Goal: Task Accomplishment & Management: Use online tool/utility

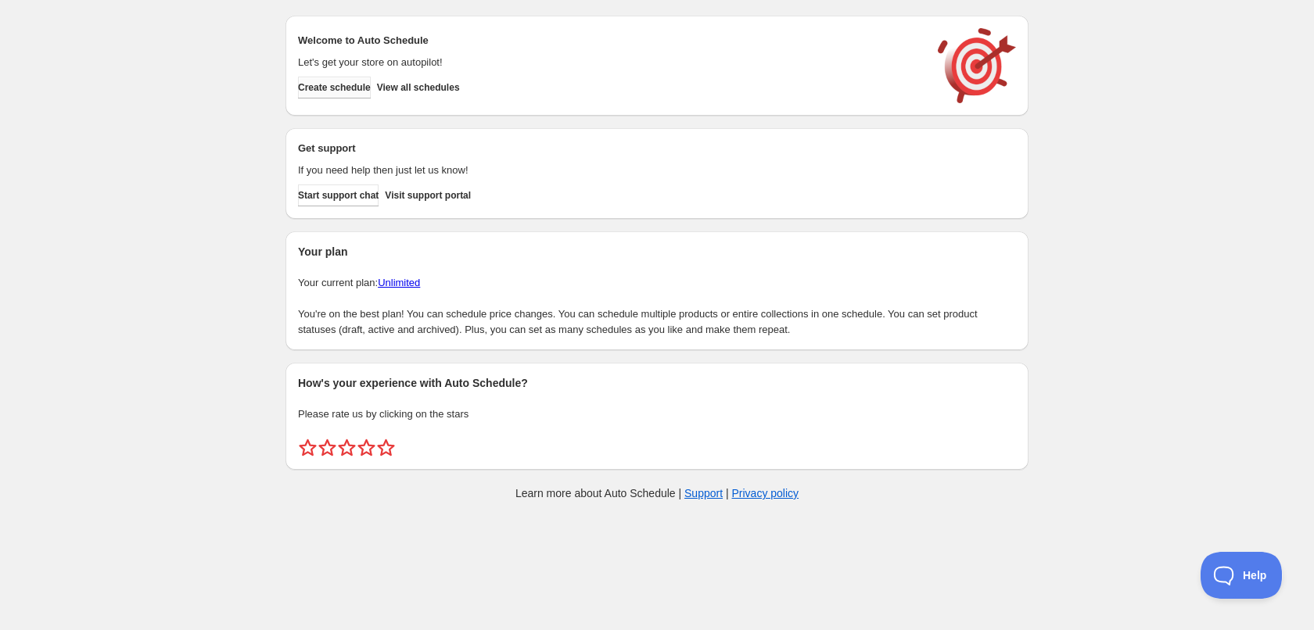
click at [350, 84] on span "Create schedule" at bounding box center [334, 87] width 73 height 13
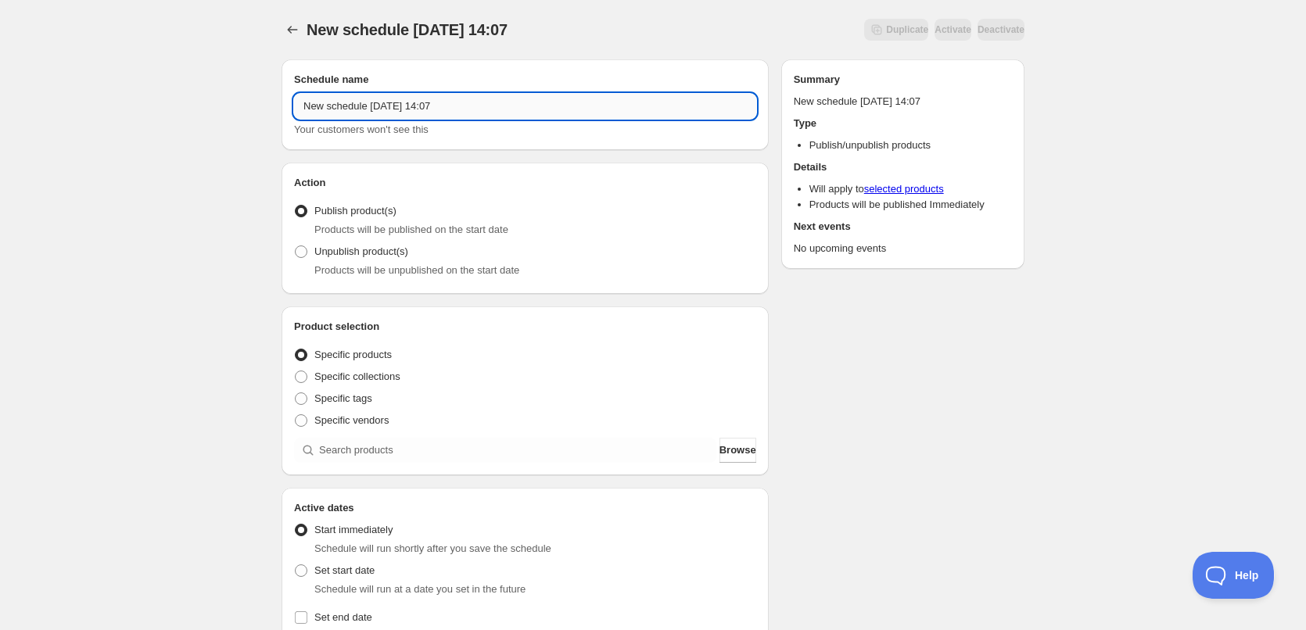
click at [461, 105] on input "New schedule [DATE] 14:07" at bounding box center [525, 106] width 462 height 25
type input "[DATE]"
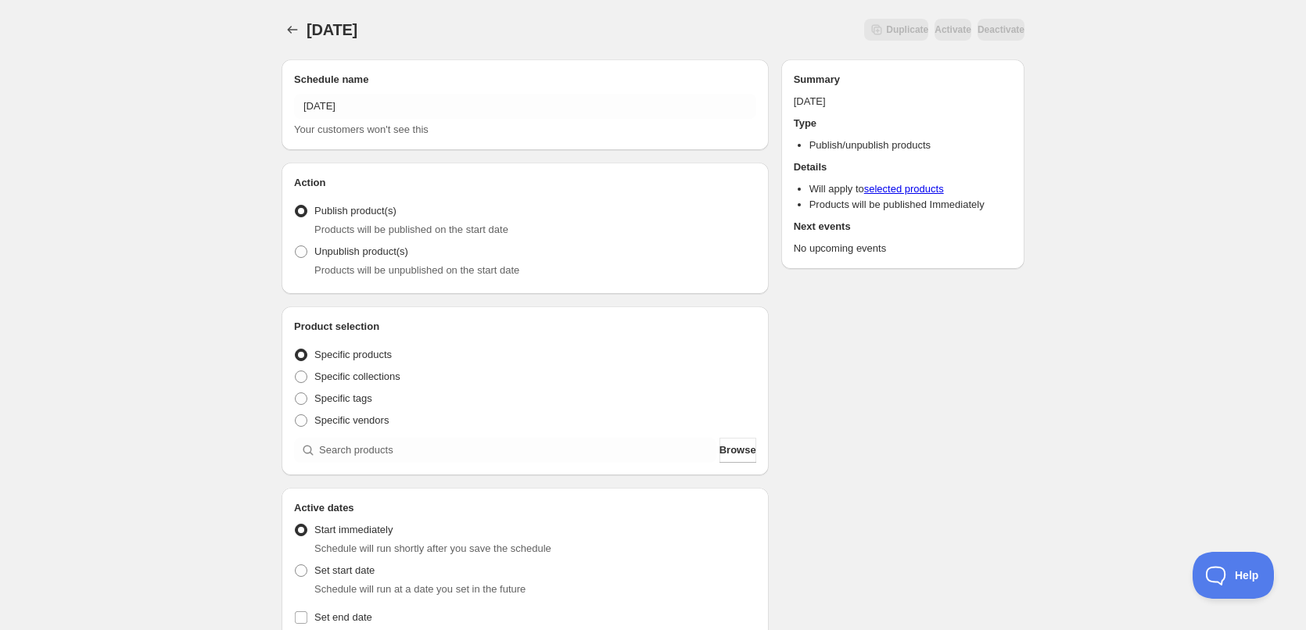
click at [229, 263] on div "[DATE]. This page is ready [DATE] Duplicate Activate Deactivate More actions Du…" at bounding box center [653, 596] width 1306 height 1192
click at [300, 397] on span at bounding box center [301, 399] width 13 height 13
click at [296, 393] on input "Specific tags" at bounding box center [295, 393] width 1 height 1
radio input "true"
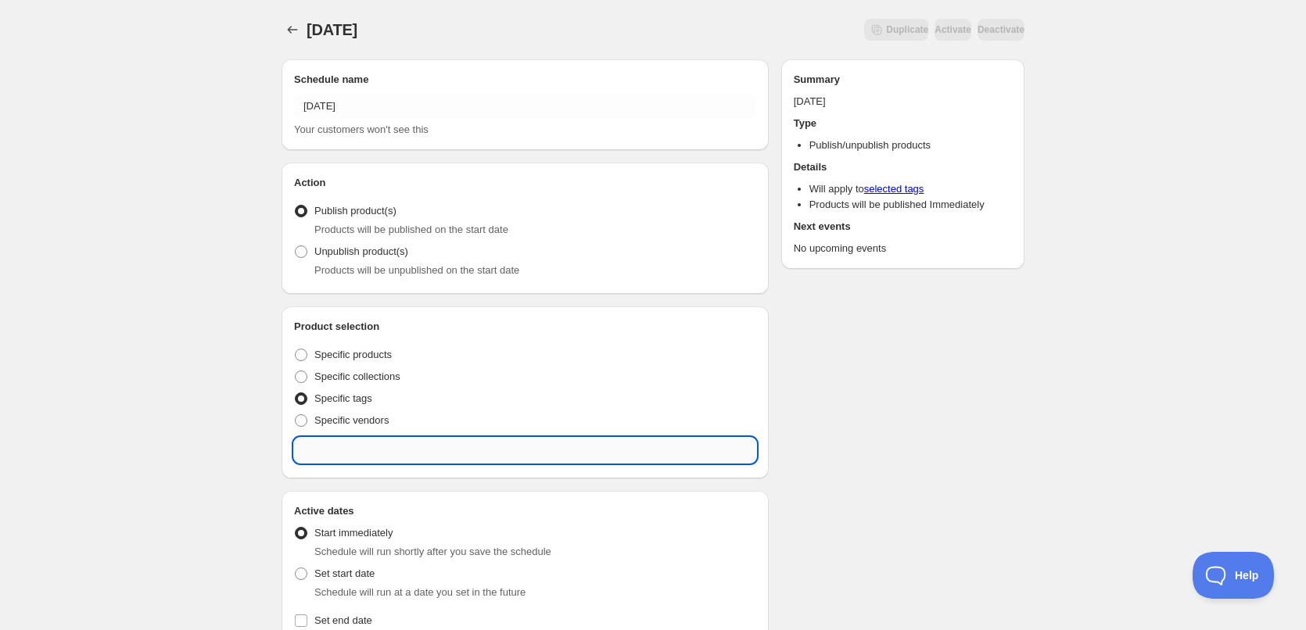
click at [406, 458] on input "text" at bounding box center [525, 450] width 462 height 25
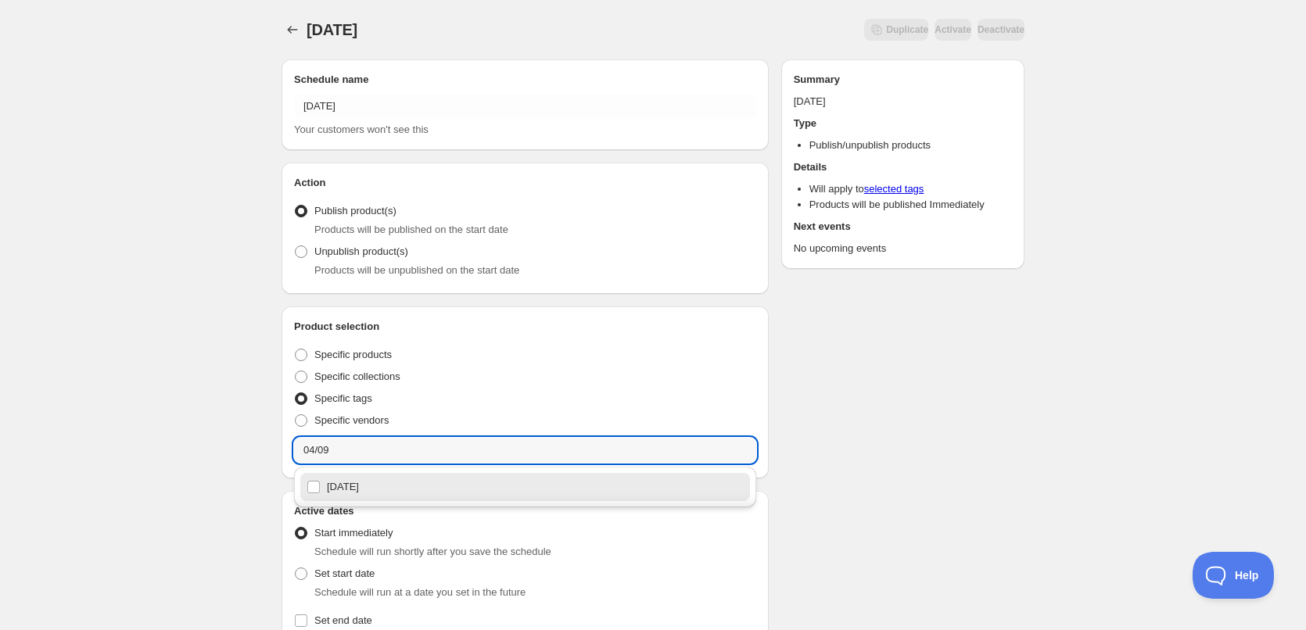
click at [374, 492] on div "[DATE]" at bounding box center [525, 487] width 437 height 22
type input "[DATE]"
checkbox input "true"
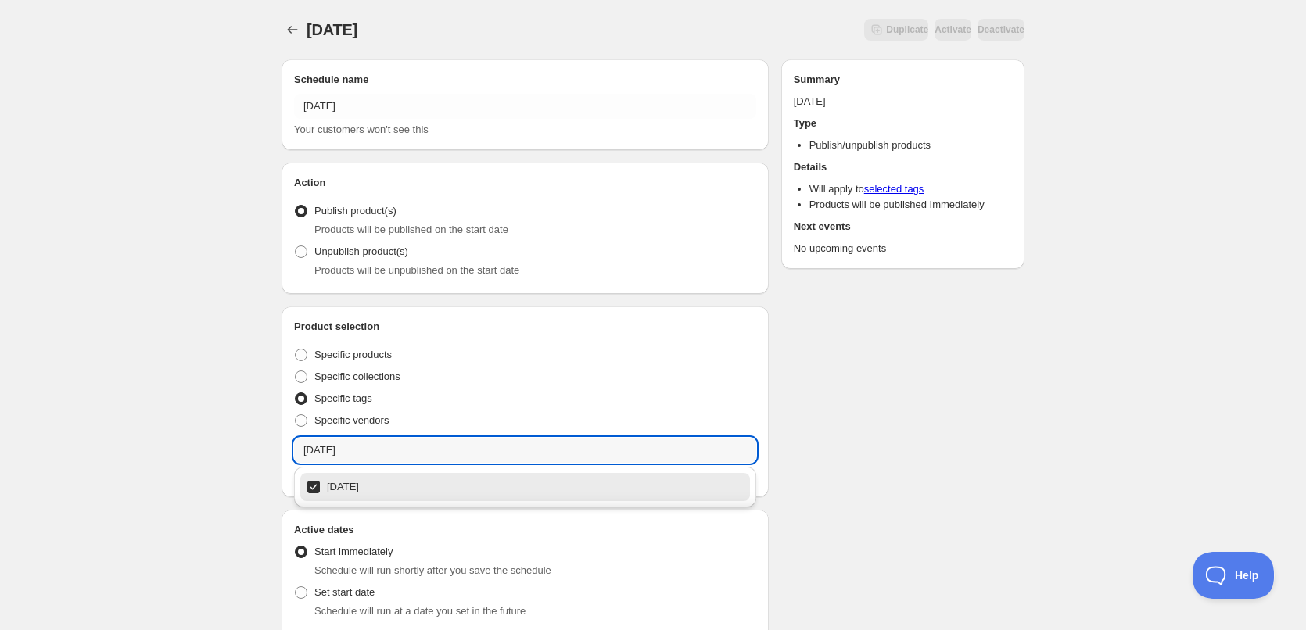
type input "[DATE]"
click at [197, 440] on div "[DATE]. This page is ready [DATE] Duplicate Activate Deactivate More actions Du…" at bounding box center [653, 607] width 1306 height 1214
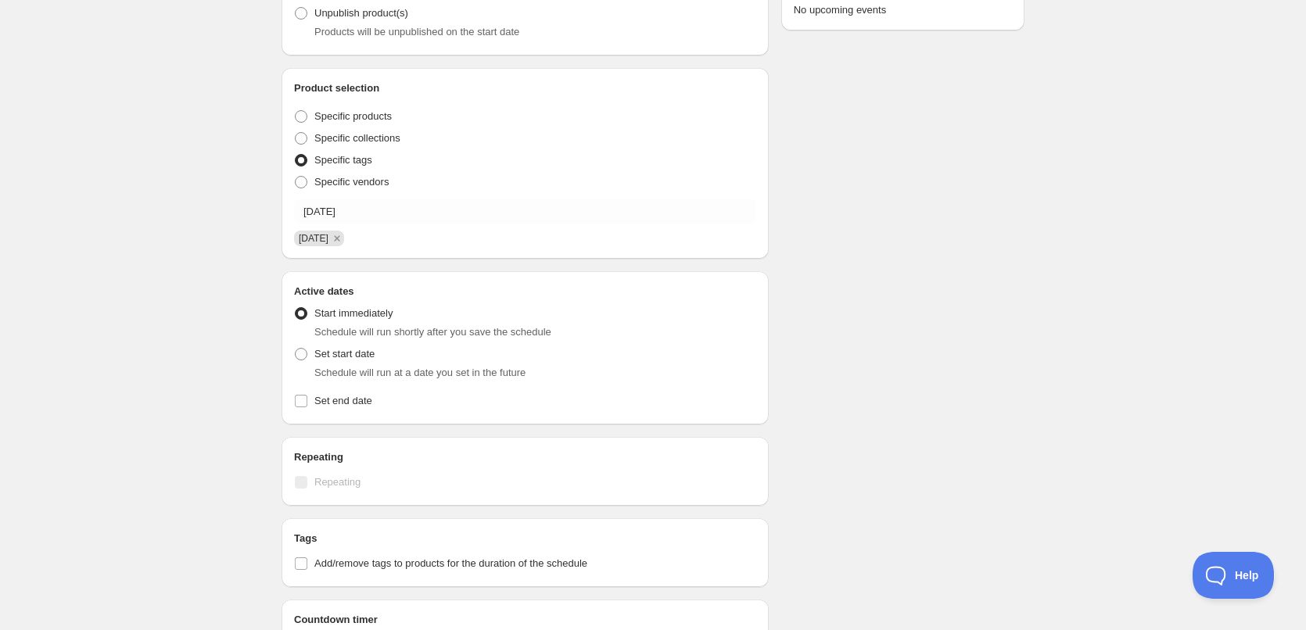
scroll to position [469, 0]
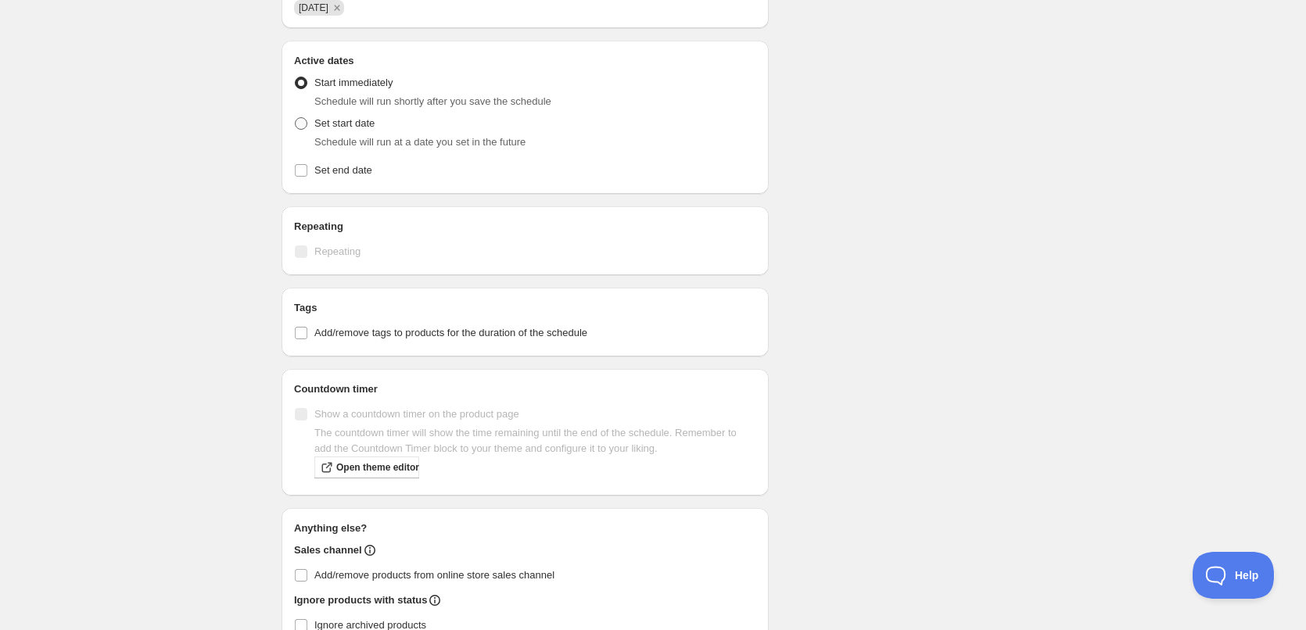
click at [302, 117] on span at bounding box center [301, 123] width 13 height 13
click at [296, 117] on input "Set start date" at bounding box center [295, 117] width 1 height 1
radio input "true"
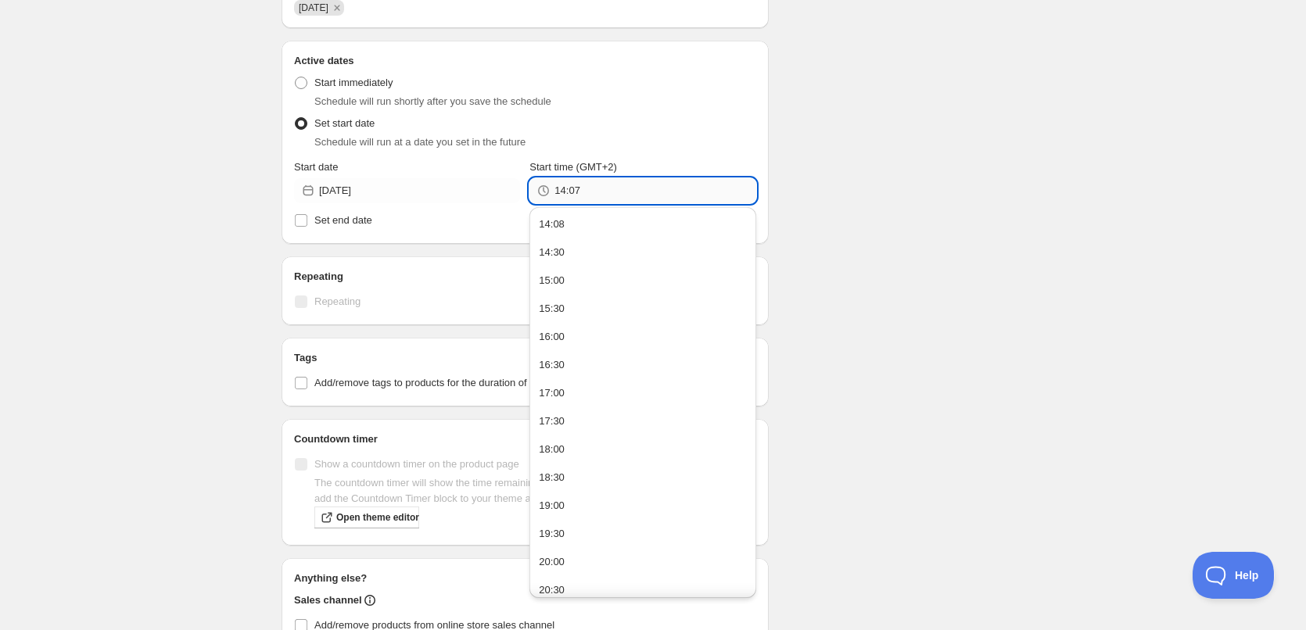
click at [633, 189] on input "14:07" at bounding box center [655, 190] width 201 height 25
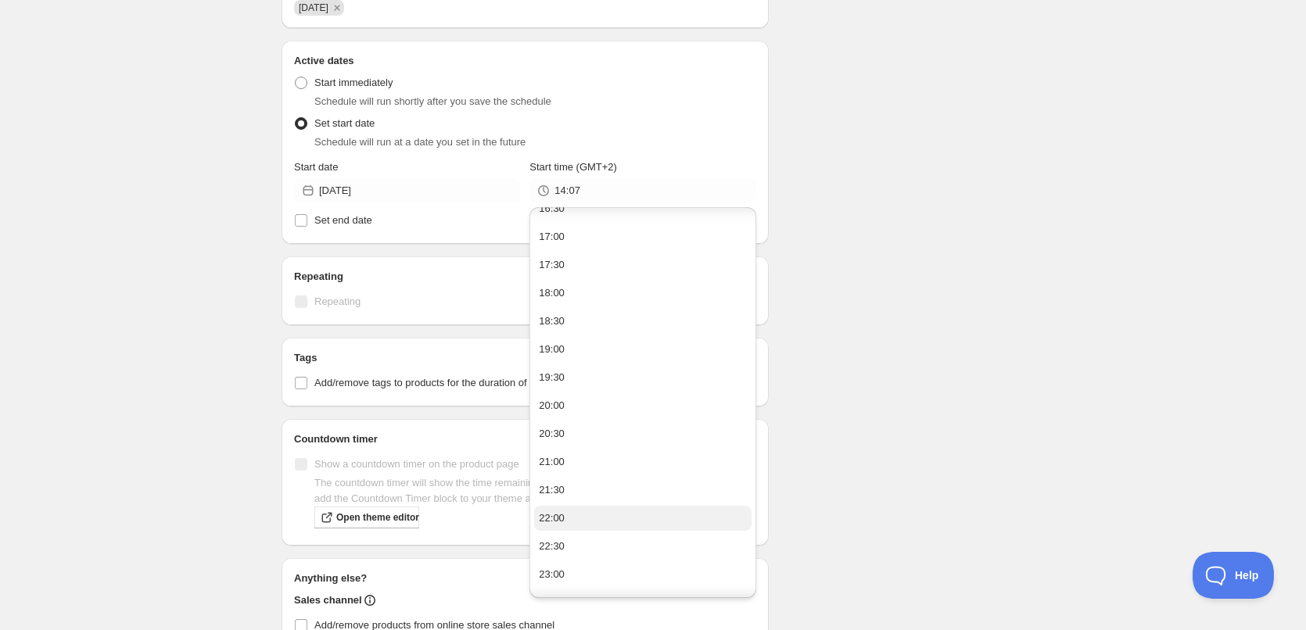
click at [576, 516] on button "22:00" at bounding box center [642, 518] width 217 height 25
type input "22:00"
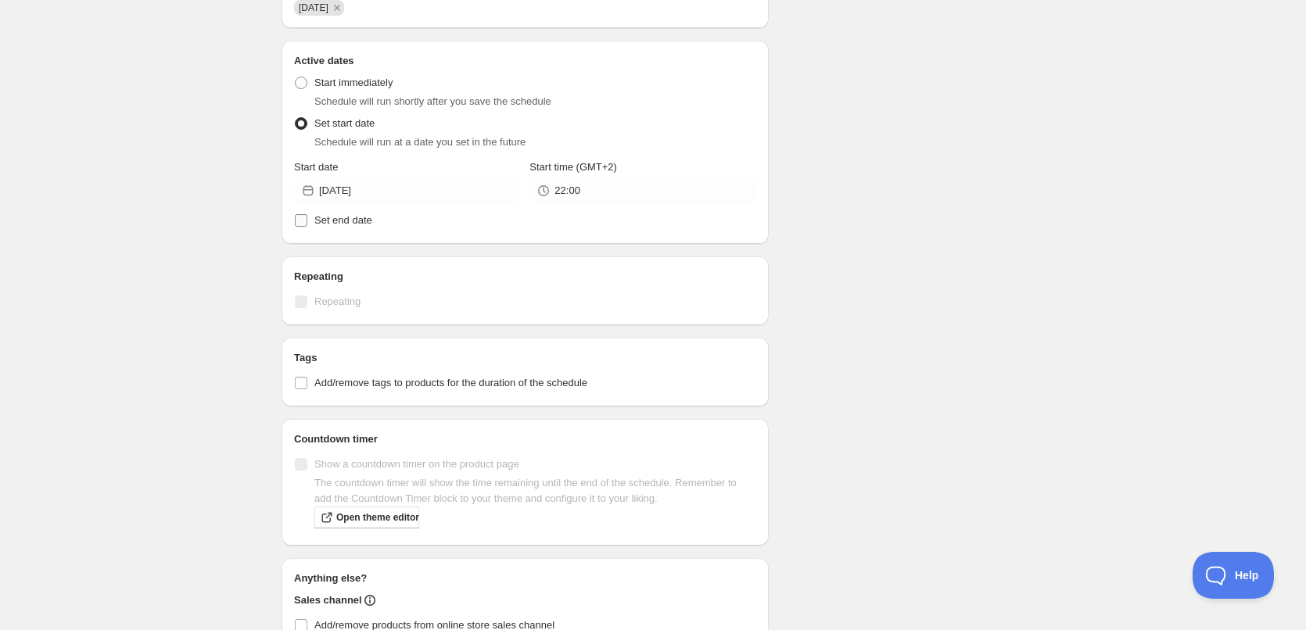
click at [350, 221] on span "Set end date" at bounding box center [343, 220] width 58 height 12
click at [307, 221] on input "Set end date" at bounding box center [301, 220] width 13 height 13
checkbox input "true"
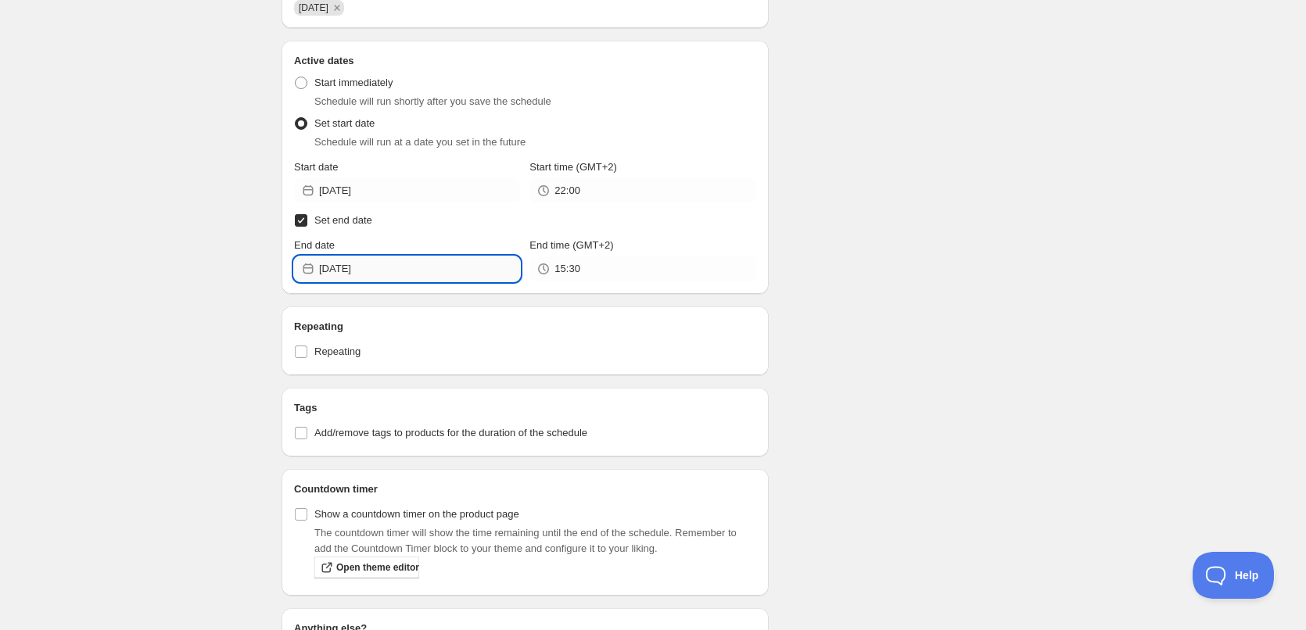
click at [428, 266] on input "[DATE]" at bounding box center [419, 269] width 201 height 25
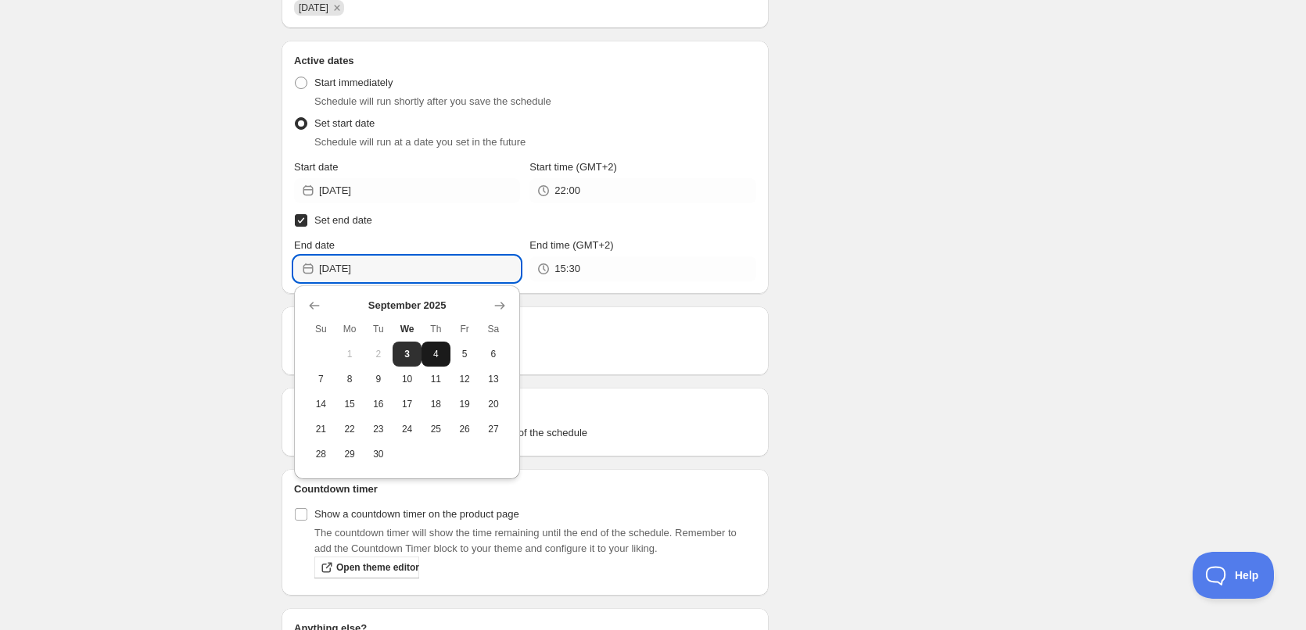
click at [437, 346] on button "4" at bounding box center [436, 354] width 29 height 25
type input "[DATE]"
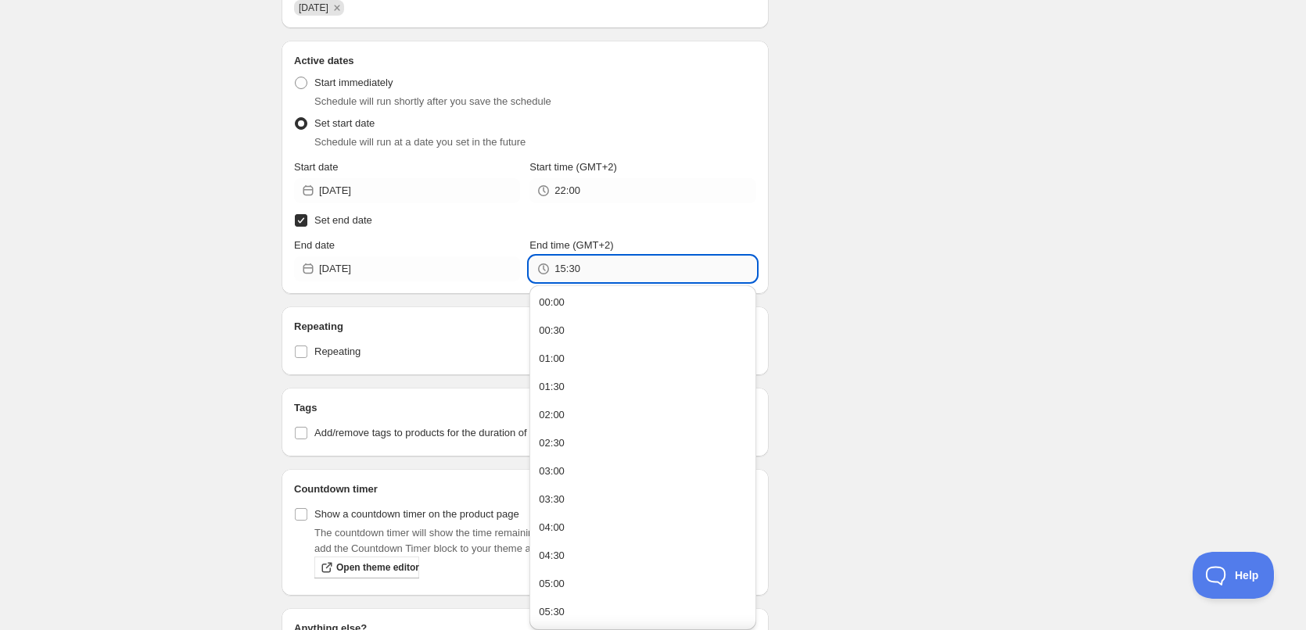
click at [611, 277] on input "15:30" at bounding box center [655, 269] width 201 height 25
click at [573, 524] on button "22:00" at bounding box center [642, 528] width 217 height 25
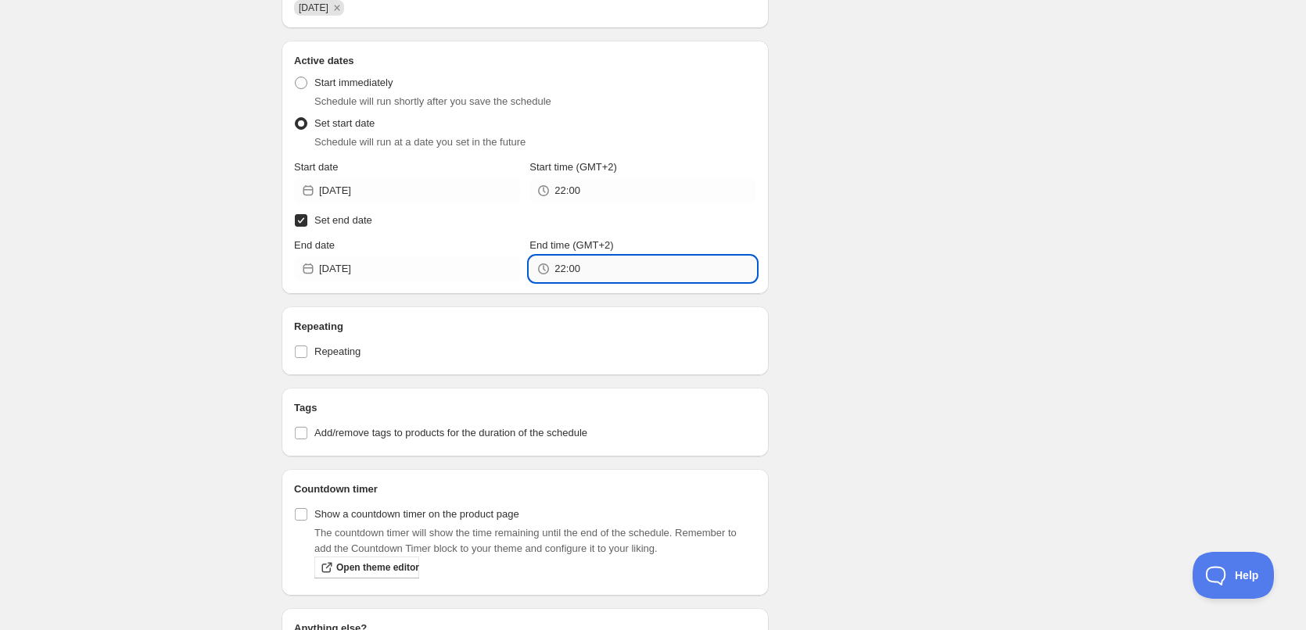
click at [570, 267] on input "22:00" at bounding box center [655, 269] width 201 height 25
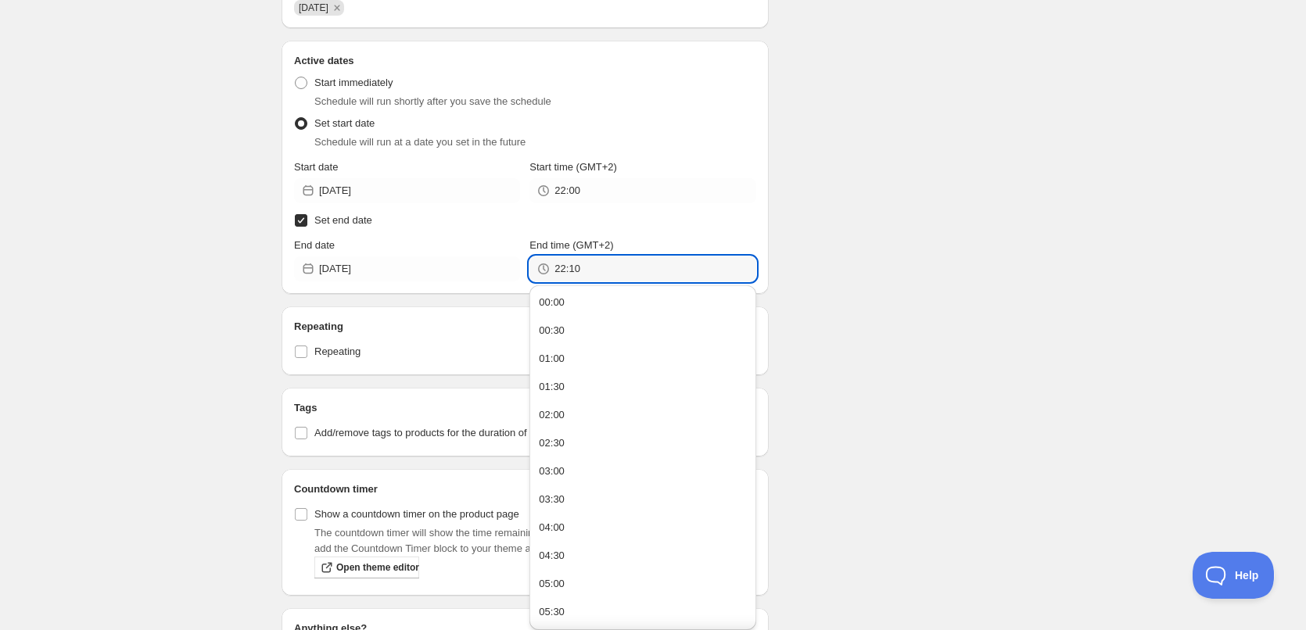
type input "22:10"
click at [1184, 257] on div "[DATE]. This page is ready [DATE] Duplicate Activate Deactivate More actions Du…" at bounding box center [653, 225] width 1306 height 1389
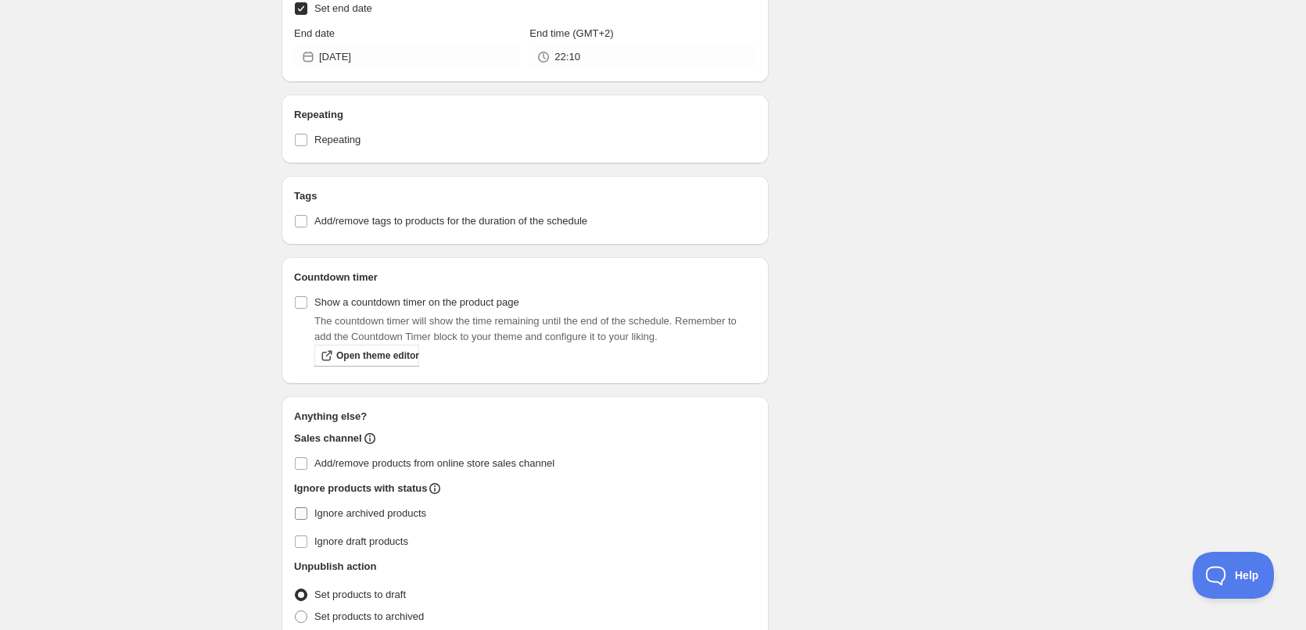
scroll to position [704, 0]
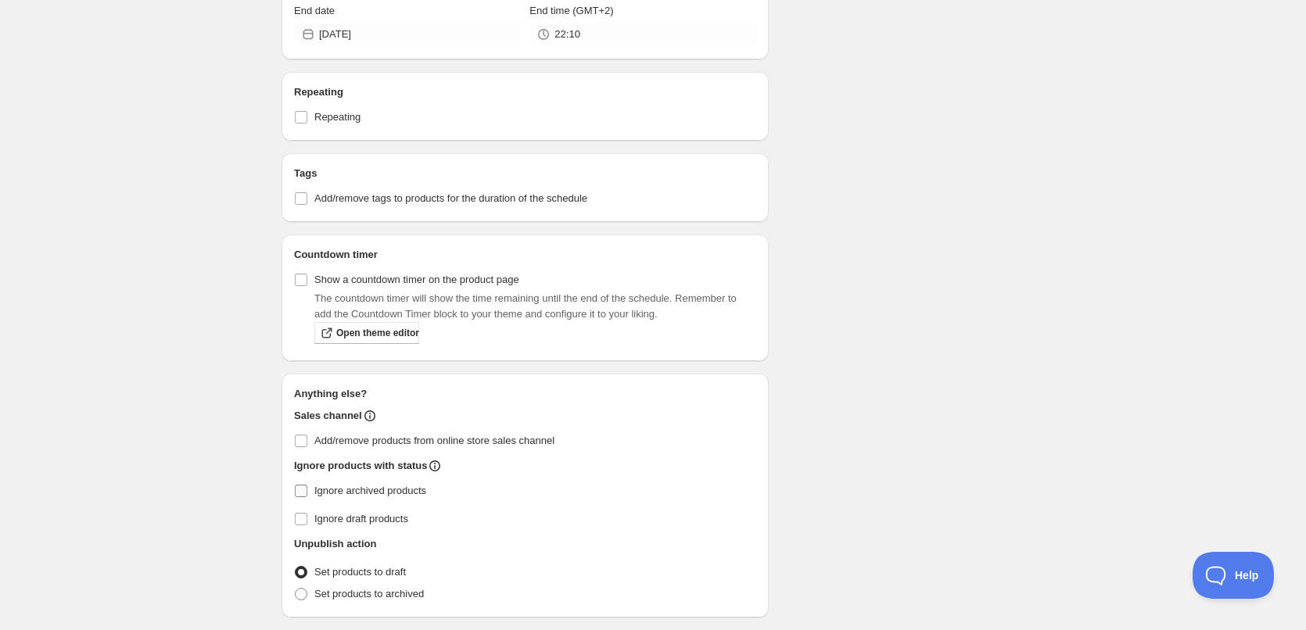
click at [300, 488] on input "Ignore archived products" at bounding box center [301, 491] width 13 height 13
checkbox input "true"
click at [297, 594] on span at bounding box center [301, 594] width 13 height 13
click at [296, 589] on input "Set products to archived" at bounding box center [295, 588] width 1 height 1
radio input "true"
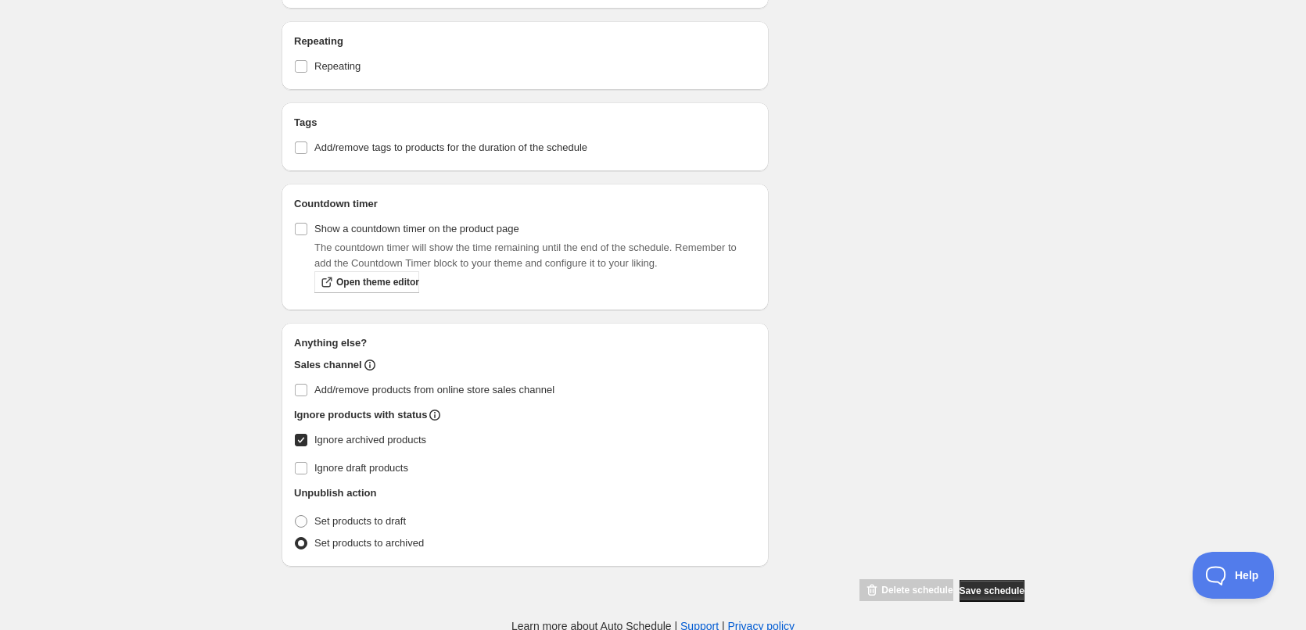
scroll to position [757, 0]
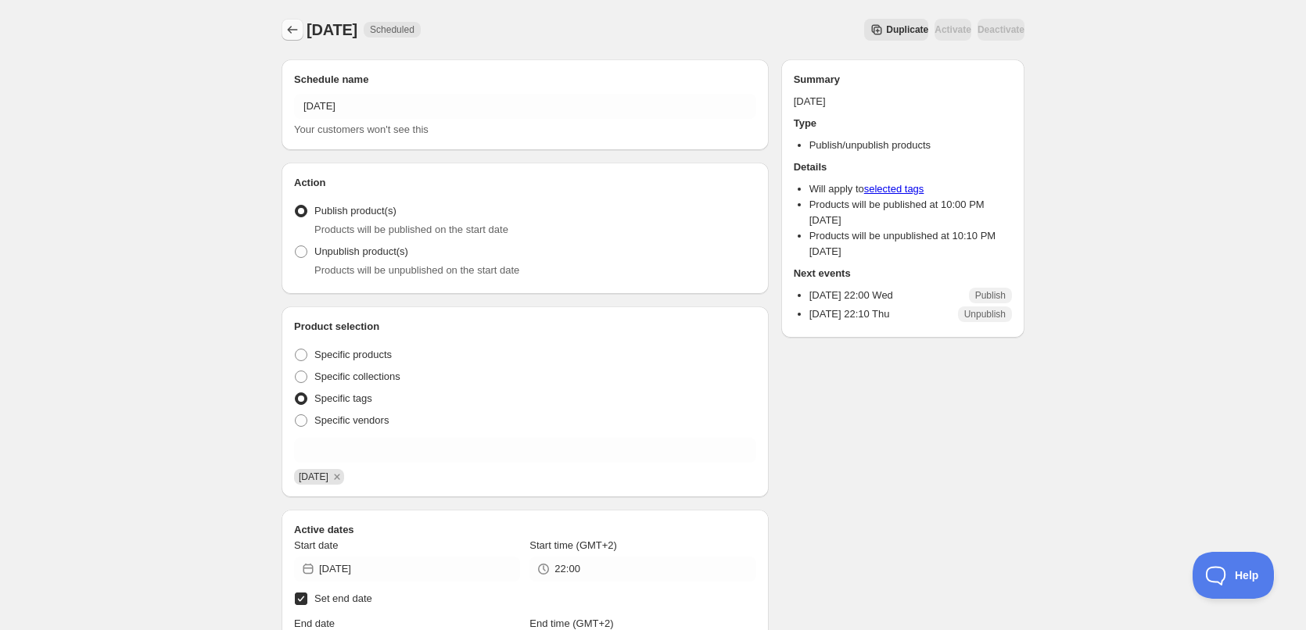
click at [287, 25] on icon "Schedules" at bounding box center [293, 30] width 16 height 16
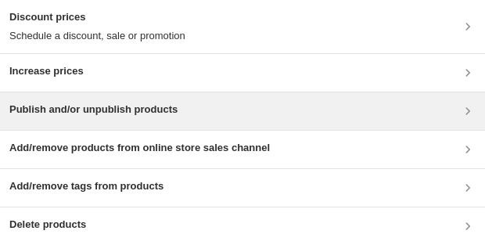
click at [143, 49] on h3 "Publish and/or unpublish products" at bounding box center [93, 110] width 168 height 16
